Goal: Ask a question

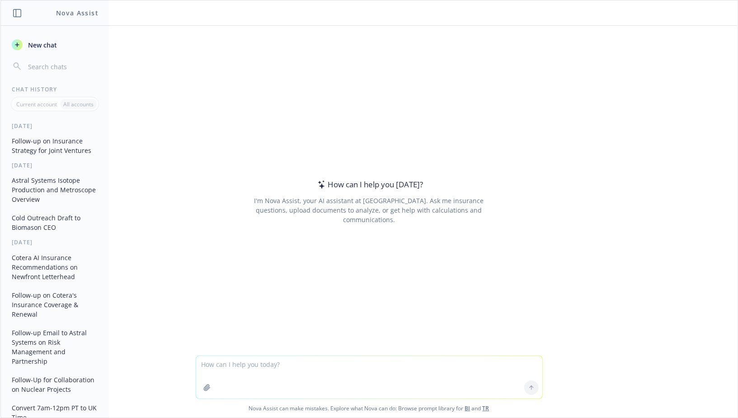
click at [398, 173] on div "How can I help you [DATE]? I'm Nova Assist, your AI assistant at Newfront. Ask …" at bounding box center [369, 201] width 347 height 264
